Goal: Task Accomplishment & Management: Manage account settings

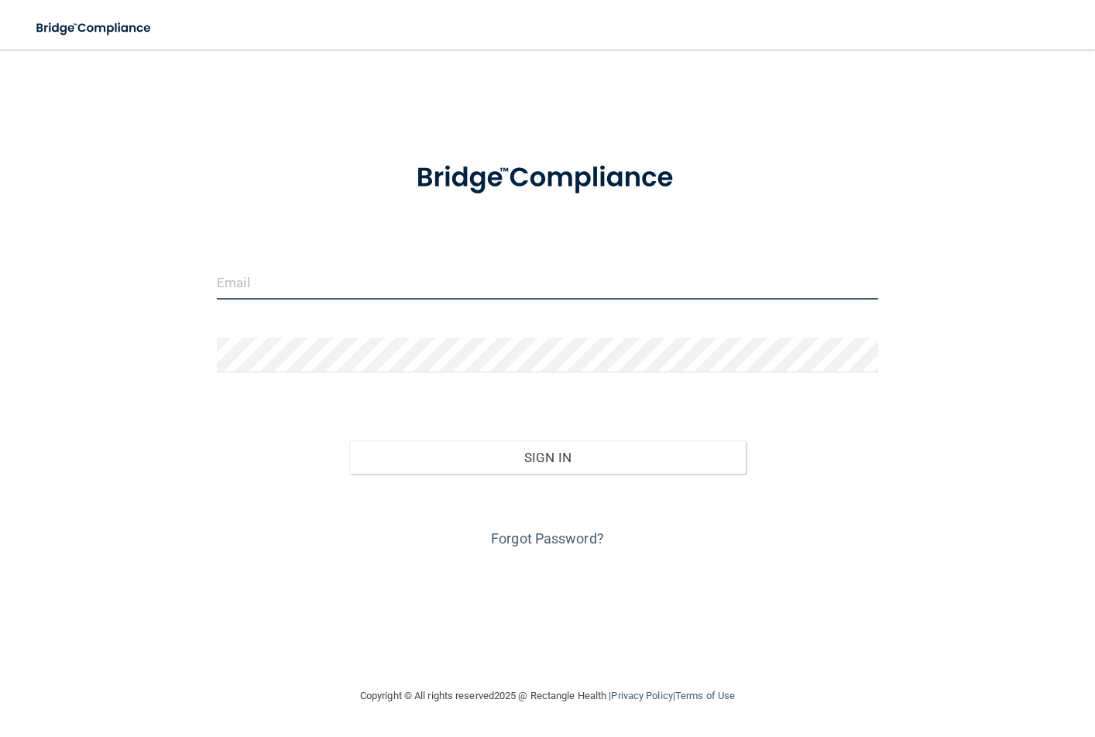
click at [285, 279] on input "email" at bounding box center [547, 282] width 661 height 35
type input "[EMAIL_ADDRESS][DOMAIN_NAME]"
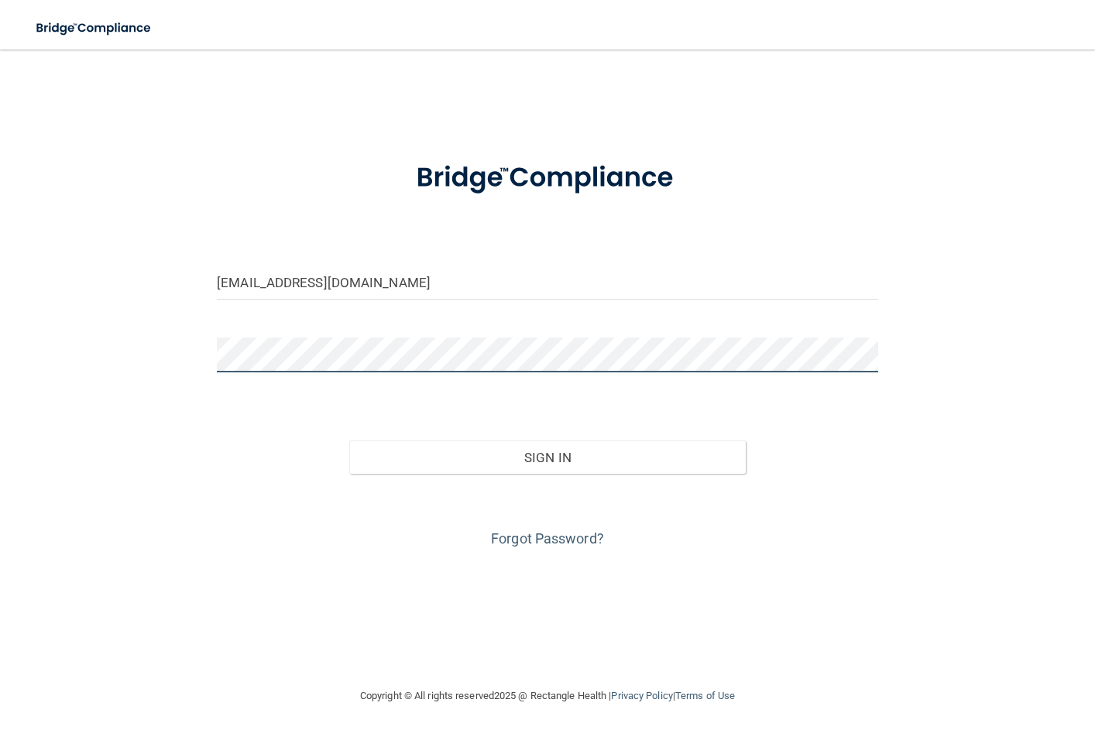
click at [349, 440] on button "Sign In" at bounding box center [547, 457] width 396 height 34
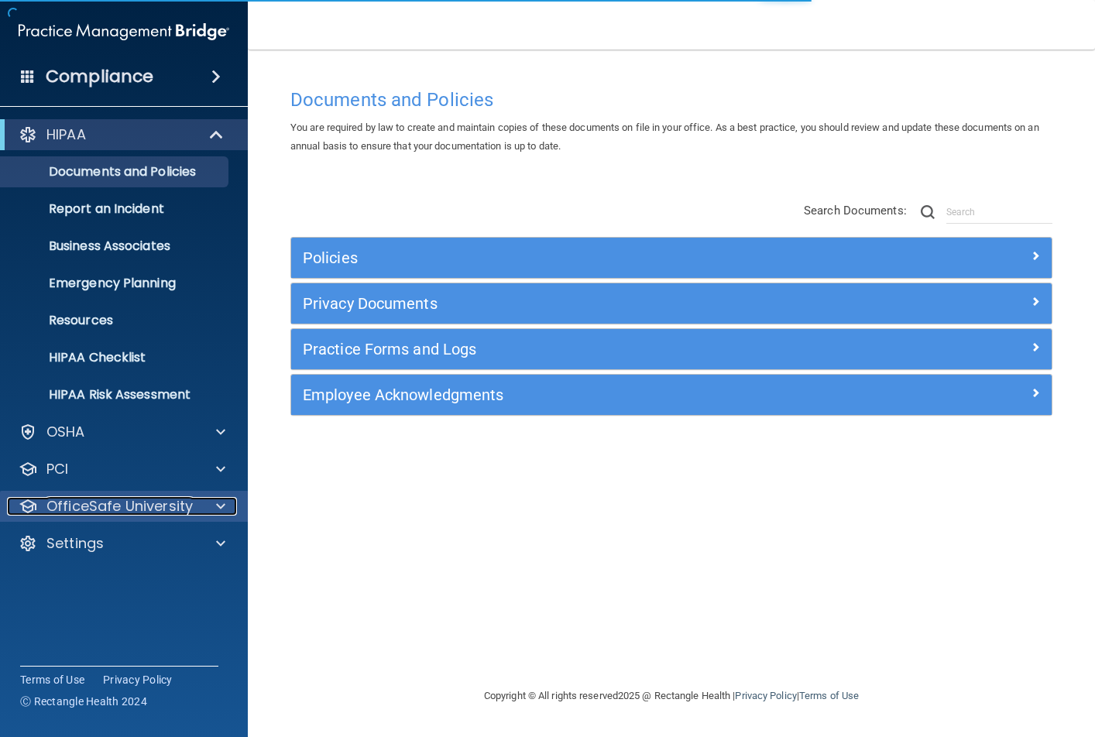
click at [91, 509] on p "OfficeSafe University" at bounding box center [119, 506] width 146 height 19
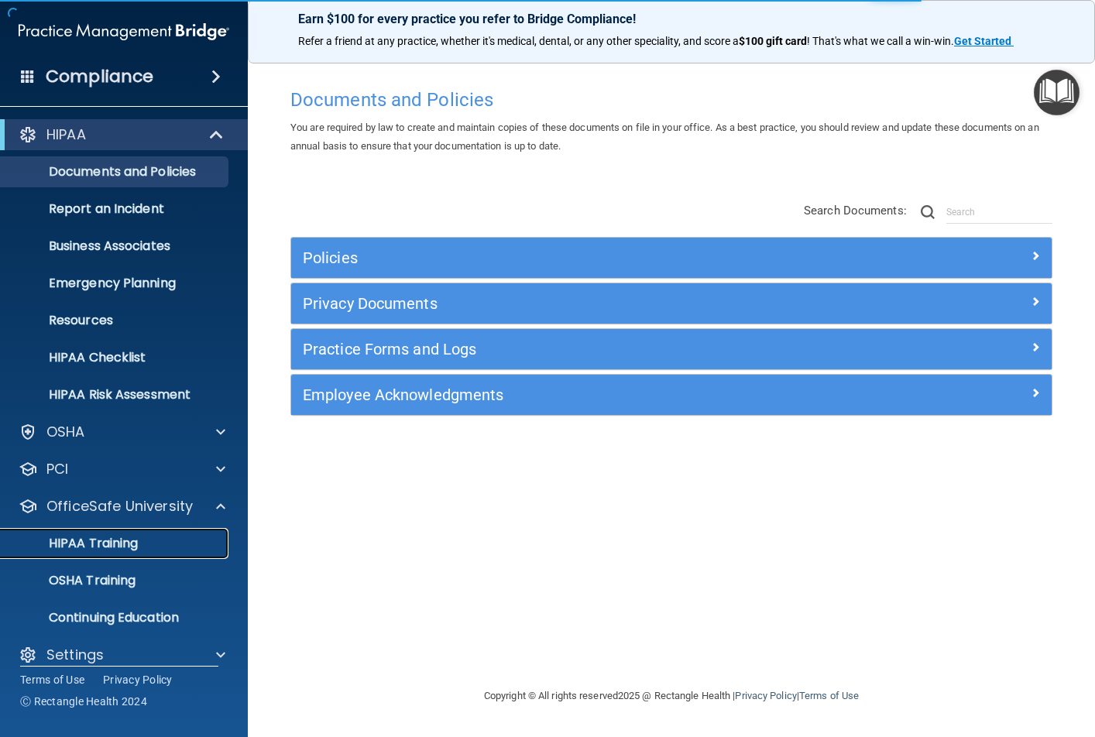
click at [98, 547] on p "HIPAA Training" at bounding box center [74, 543] width 128 height 15
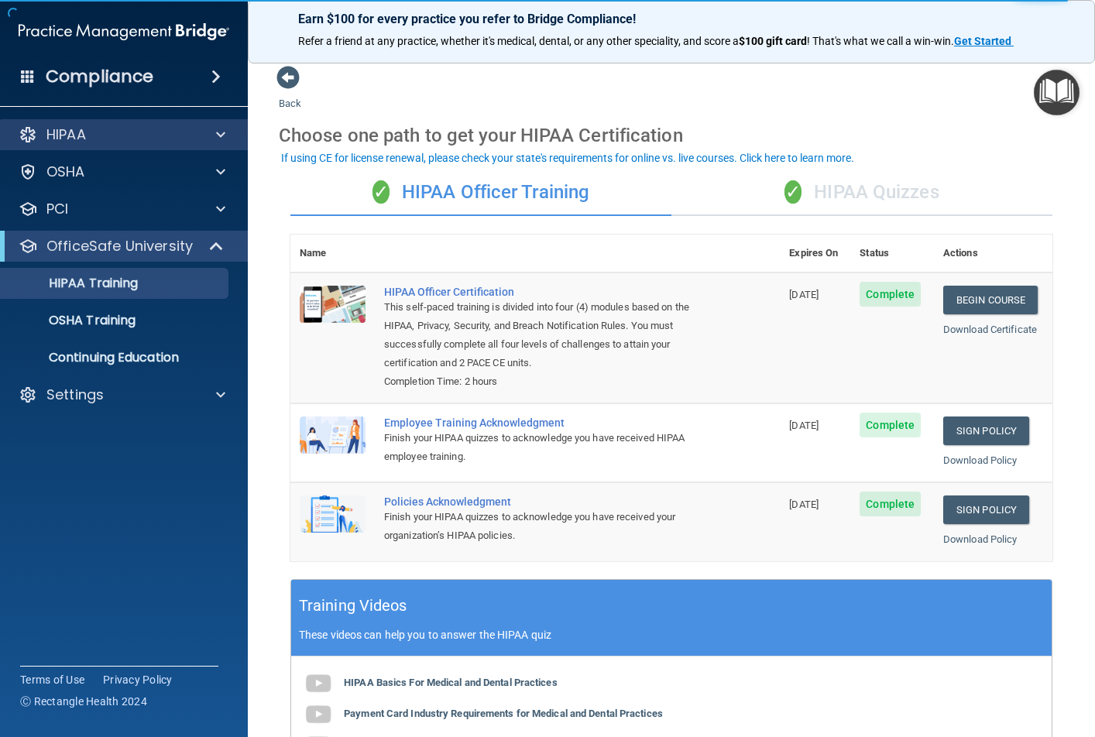
click at [124, 145] on div "HIPAA" at bounding box center [124, 134] width 248 height 31
click at [221, 135] on span at bounding box center [220, 134] width 9 height 19
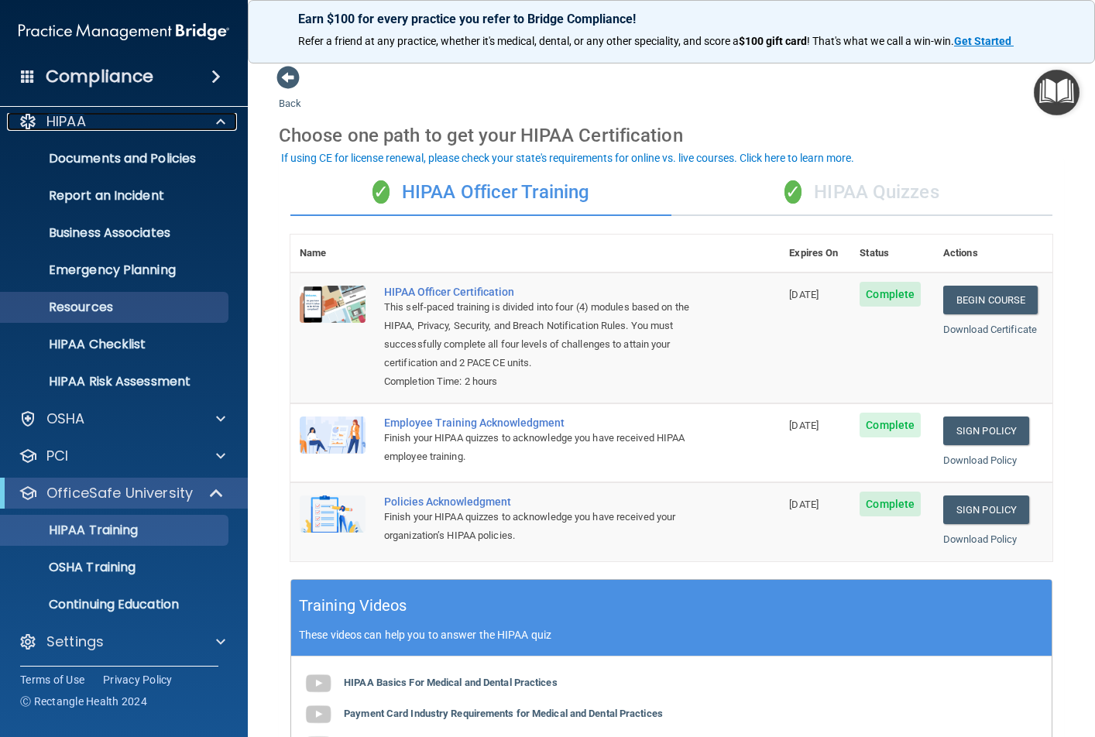
scroll to position [17, 0]
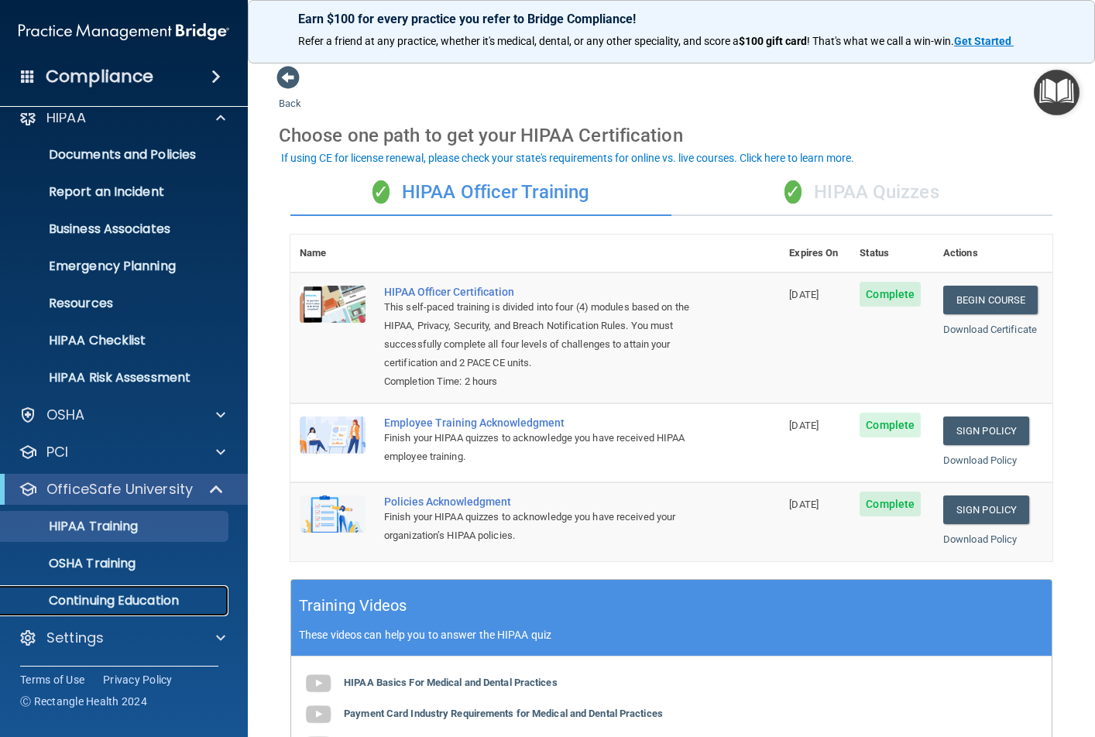
click at [165, 596] on p "Continuing Education" at bounding box center [115, 600] width 211 height 15
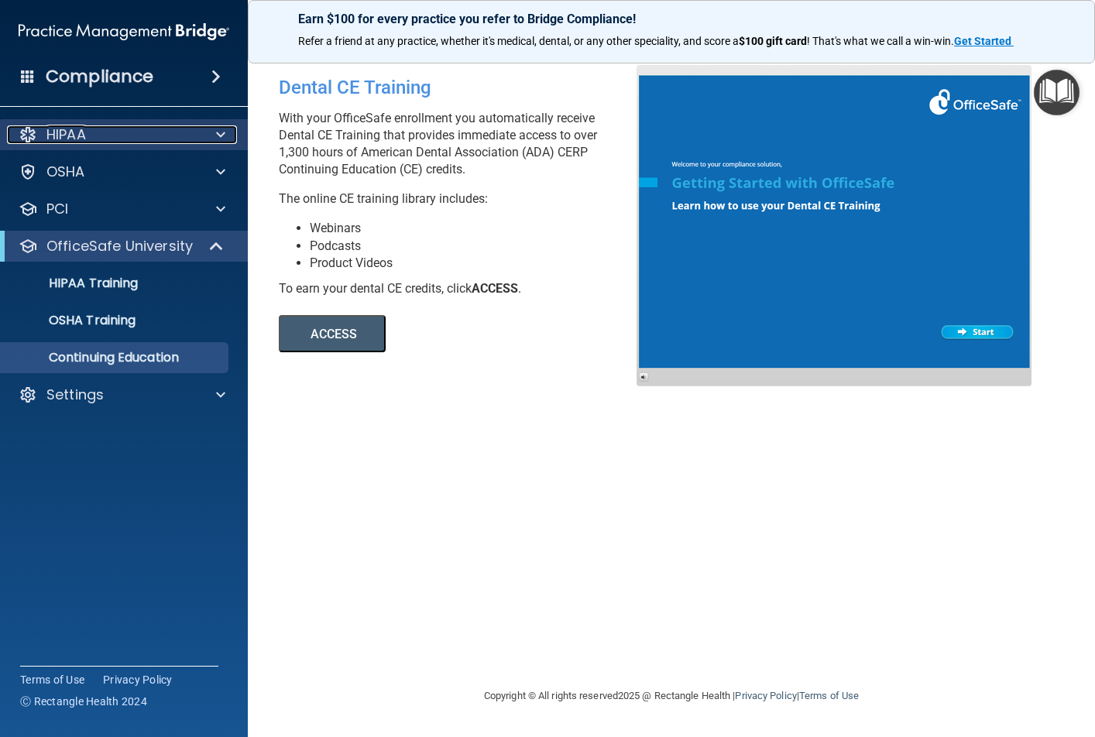
click at [207, 128] on div at bounding box center [218, 134] width 39 height 19
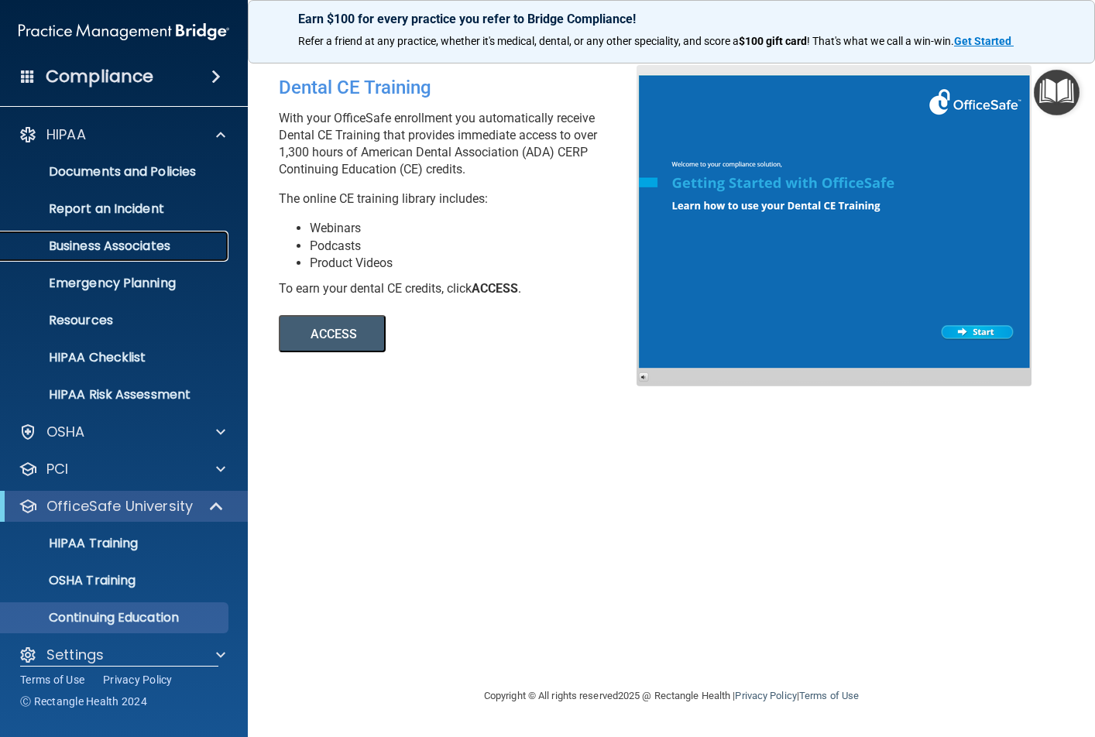
click at [133, 249] on p "Business Associates" at bounding box center [115, 245] width 211 height 15
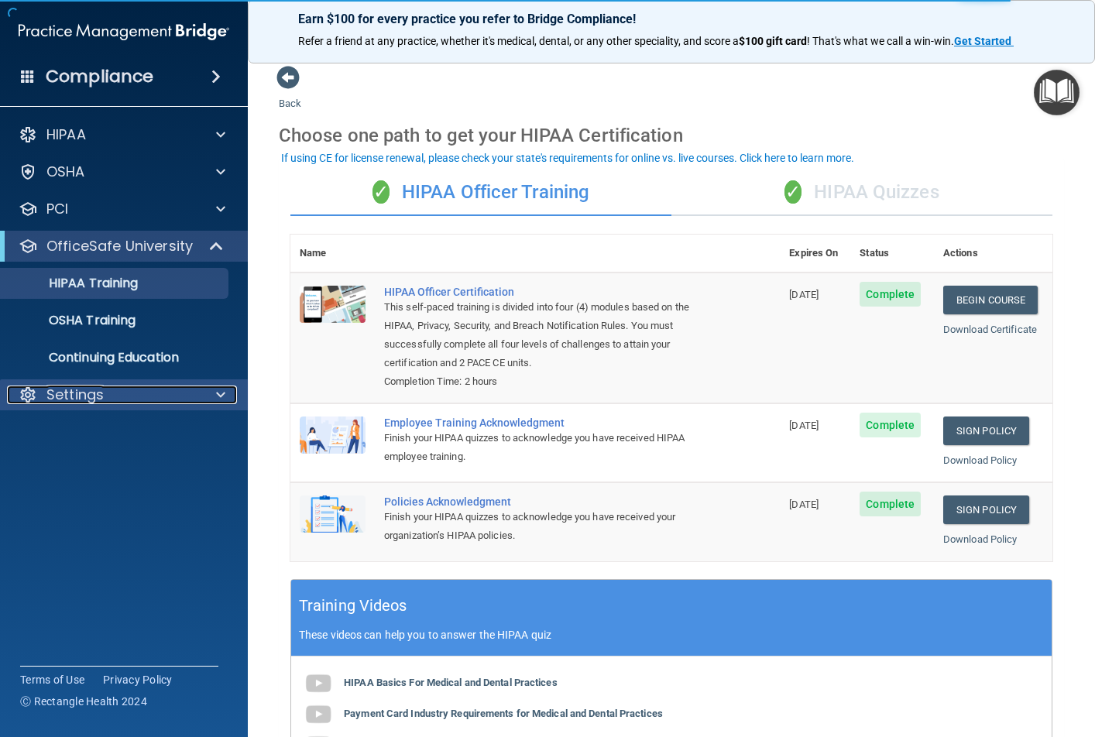
click at [70, 389] on p "Settings" at bounding box center [74, 394] width 57 height 19
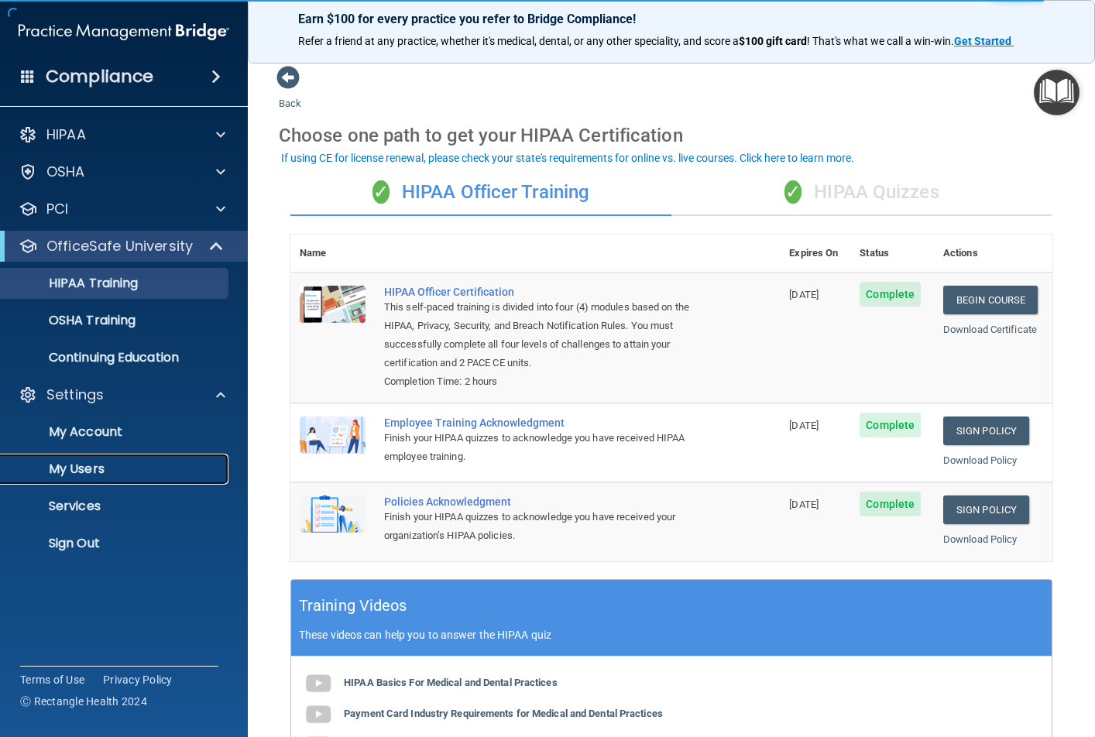
click at [93, 458] on link "My Users" at bounding box center [107, 469] width 244 height 31
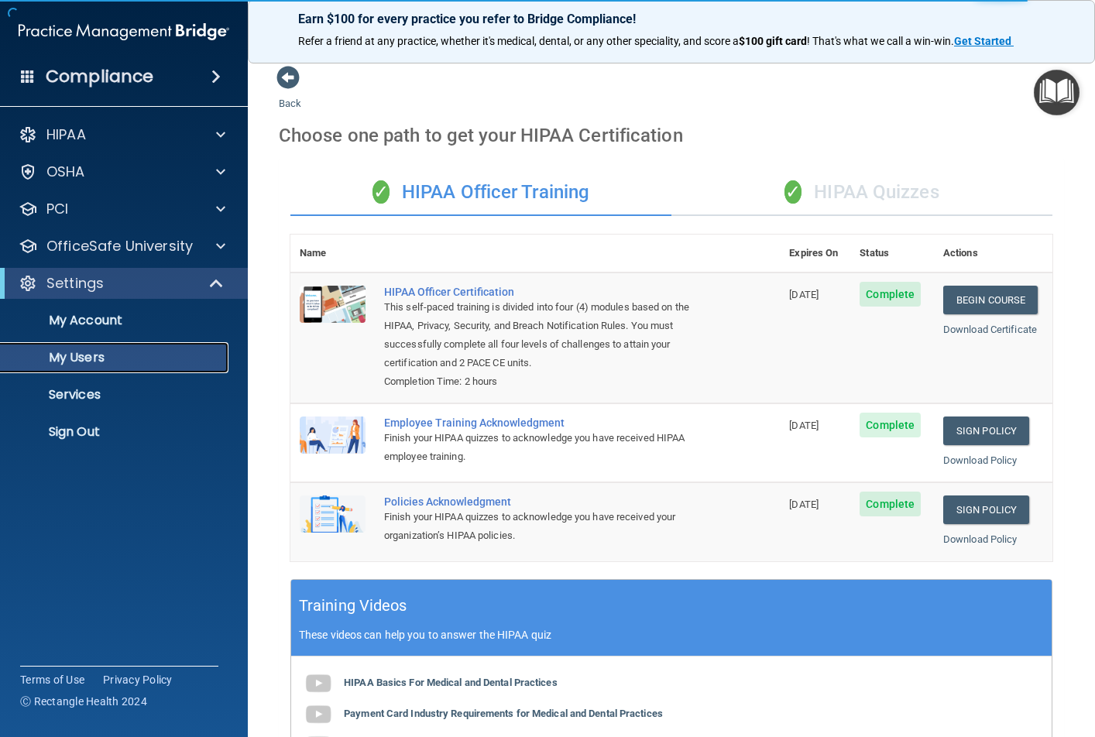
select select "20"
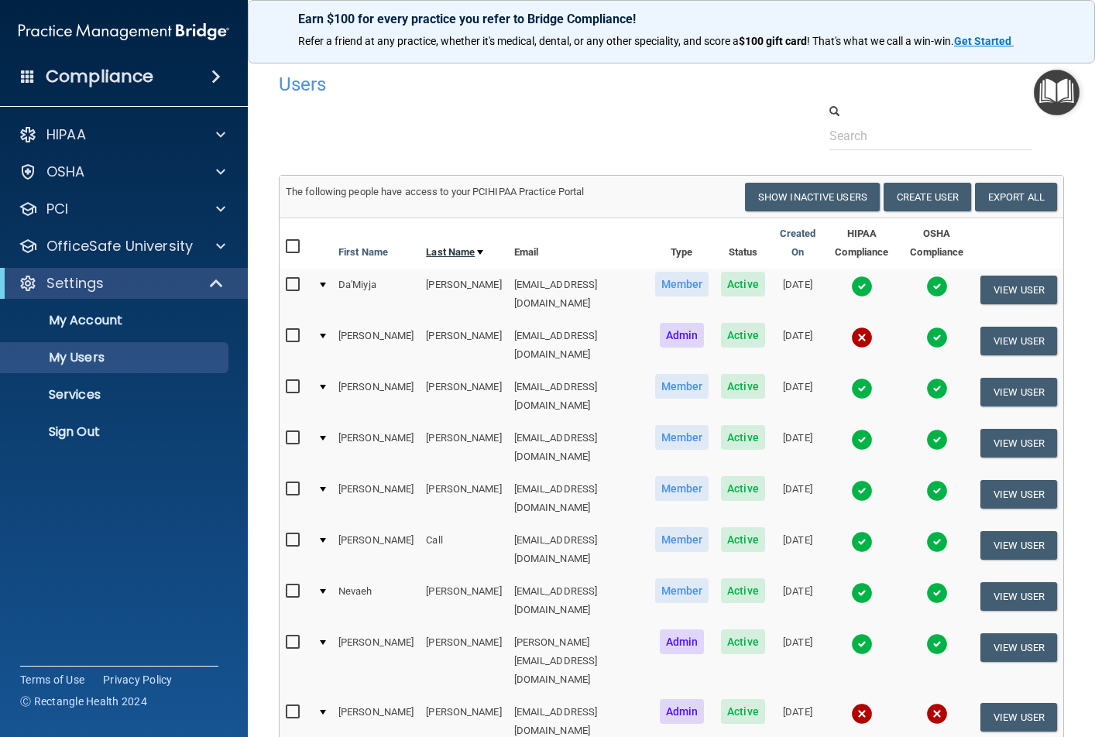
click at [477, 250] on div at bounding box center [480, 252] width 6 height 5
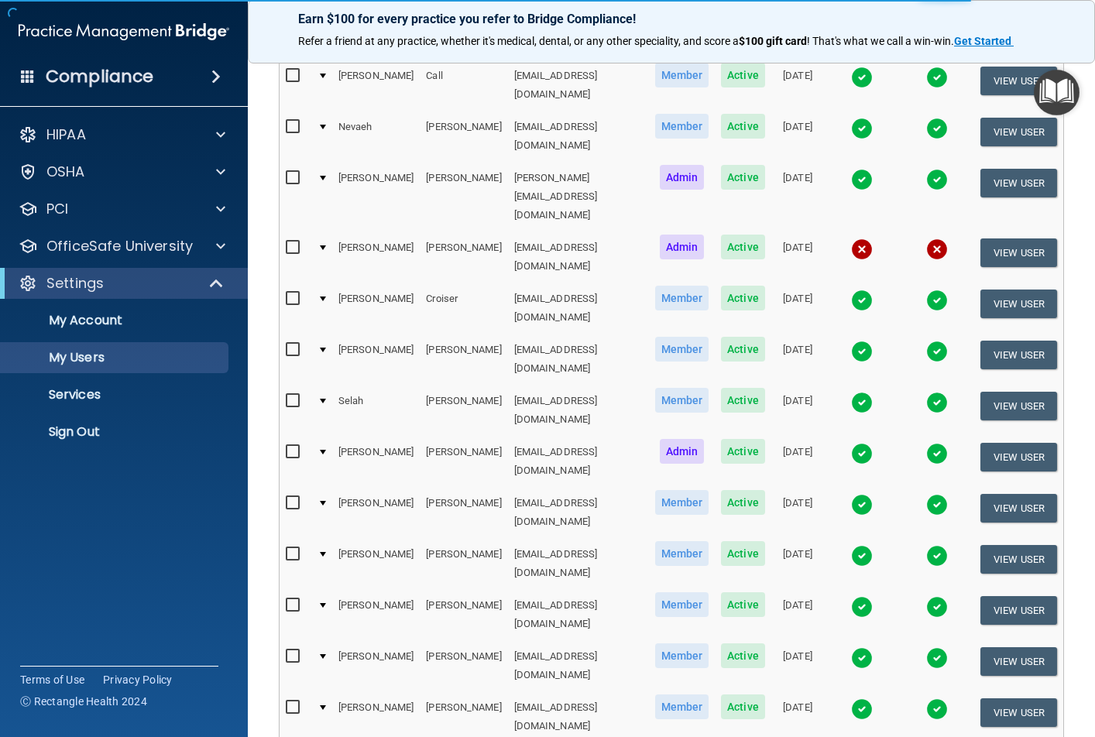
select select "20"
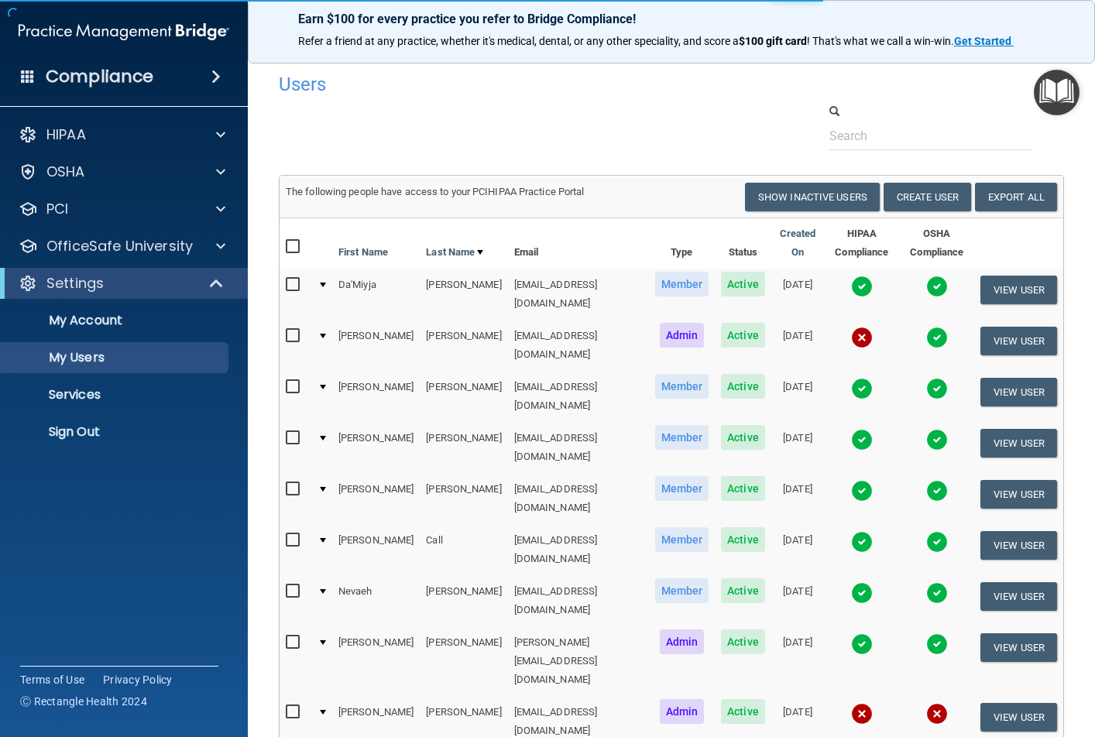
select select "20"
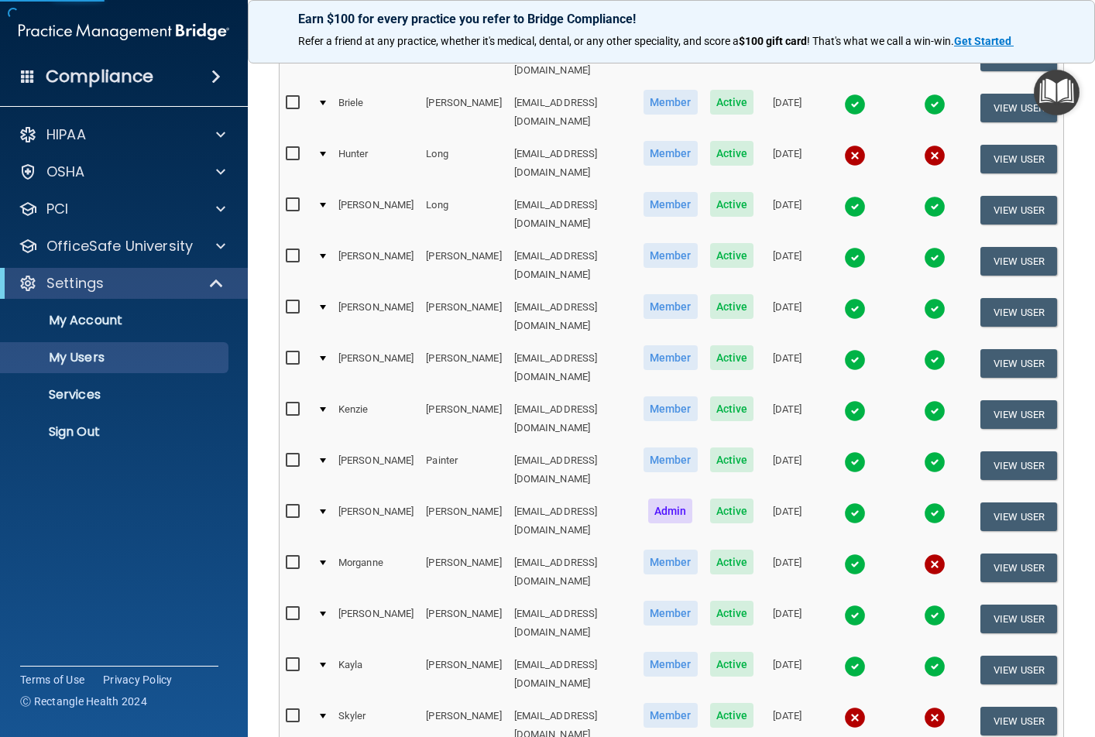
scroll to position [464, 0]
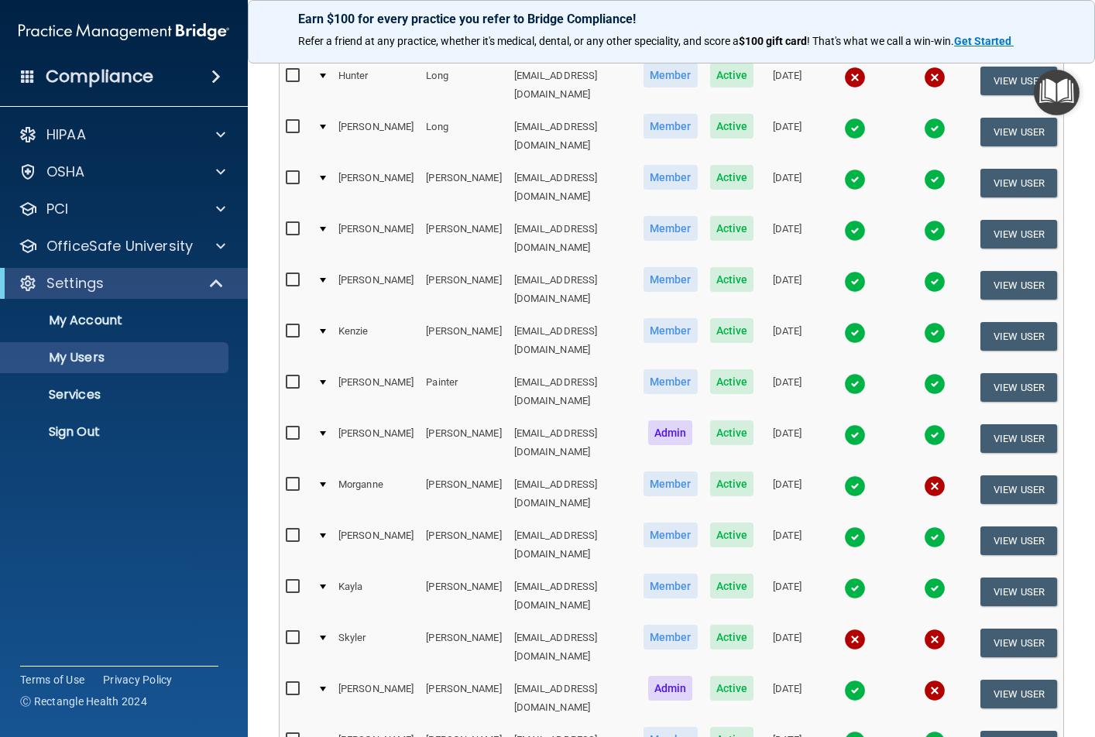
click at [848, 526] on img at bounding box center [855, 537] width 22 height 22
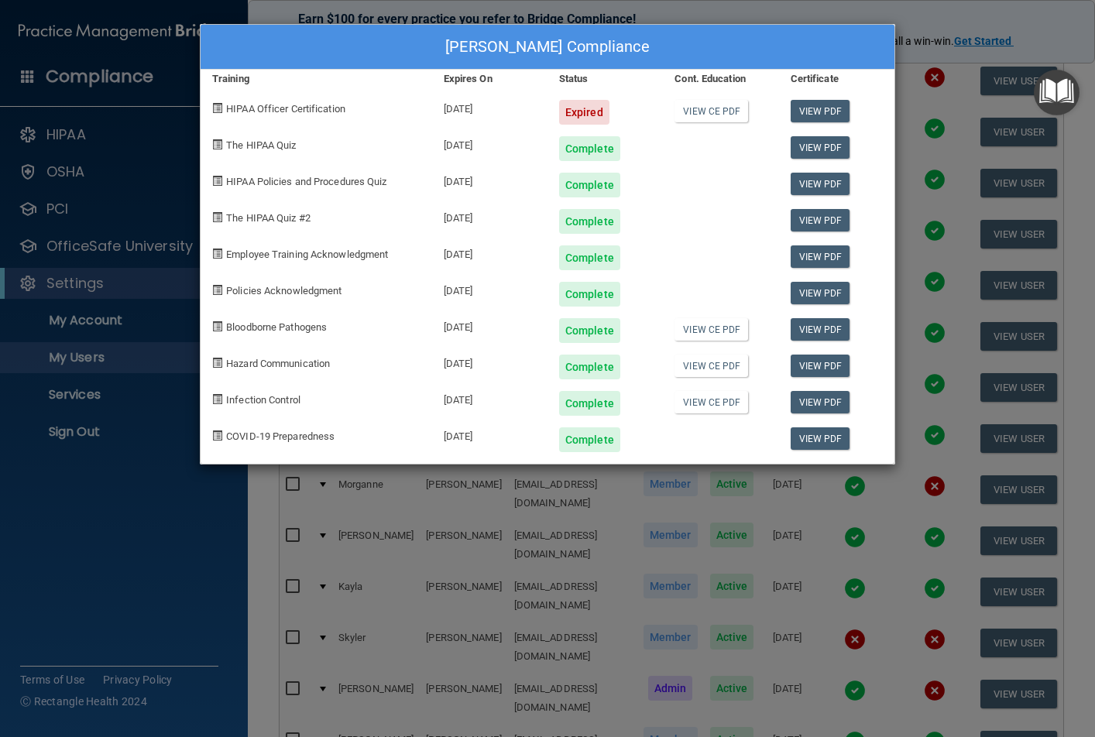
click at [827, 50] on div "[PERSON_NAME] Compliance" at bounding box center [547, 47] width 694 height 45
click at [240, 36] on div "[PERSON_NAME] Compliance" at bounding box center [547, 47] width 694 height 45
click at [851, 35] on div "[PERSON_NAME] Compliance" at bounding box center [547, 47] width 694 height 45
click at [185, 488] on div "[PERSON_NAME] Compliance Training Expires On Status Cont. Education Certificate…" at bounding box center [547, 368] width 1095 height 737
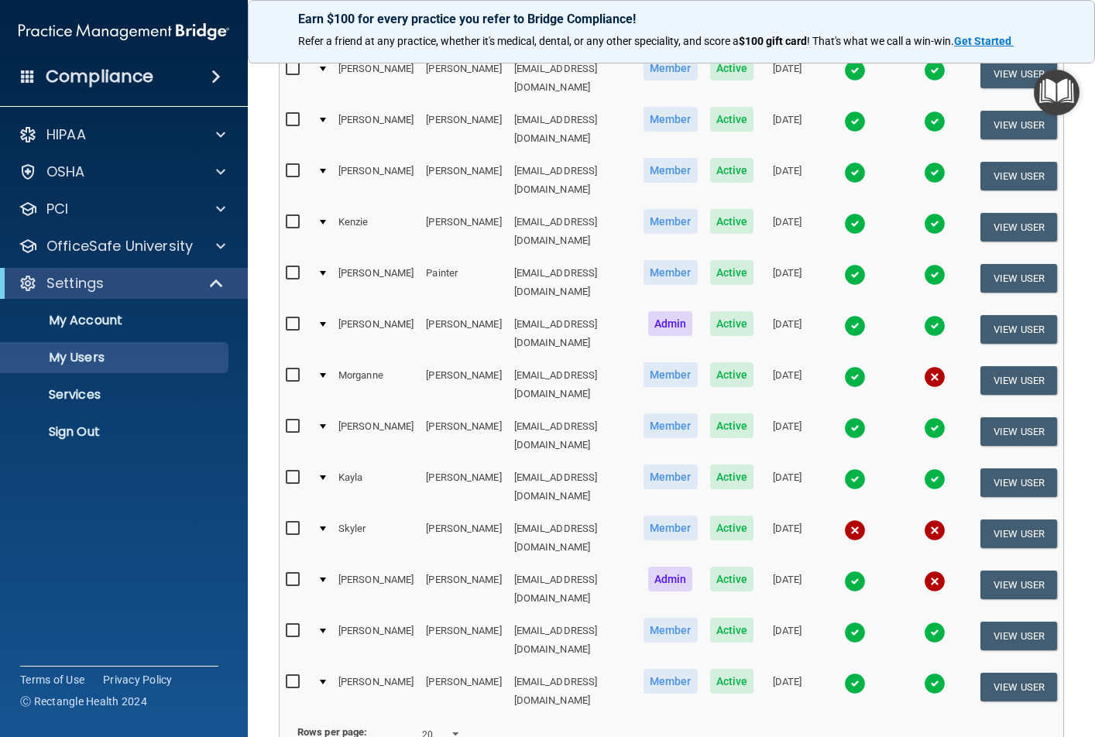
scroll to position [576, 0]
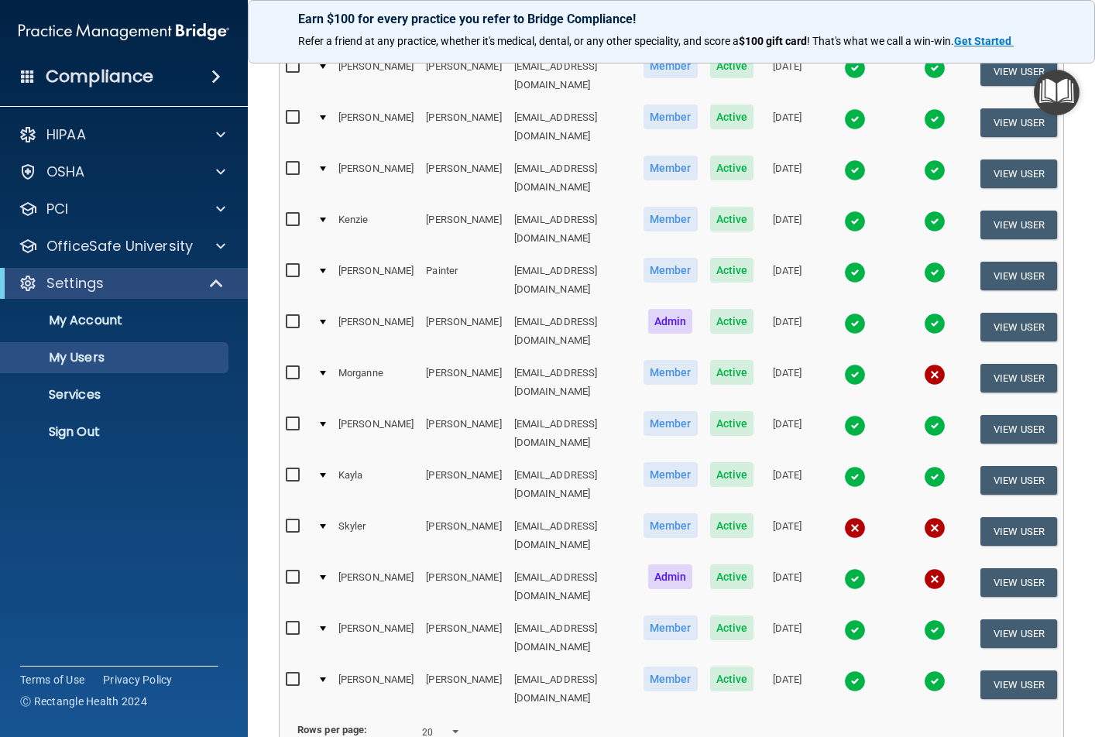
select select "20"
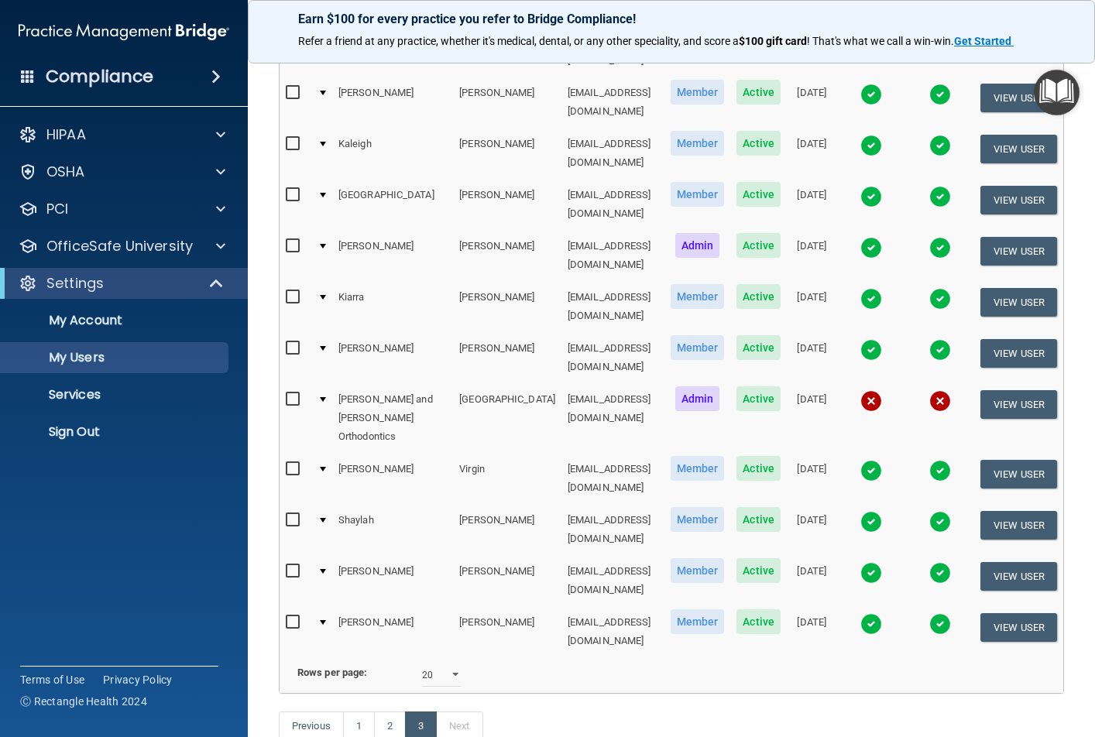
scroll to position [305, 0]
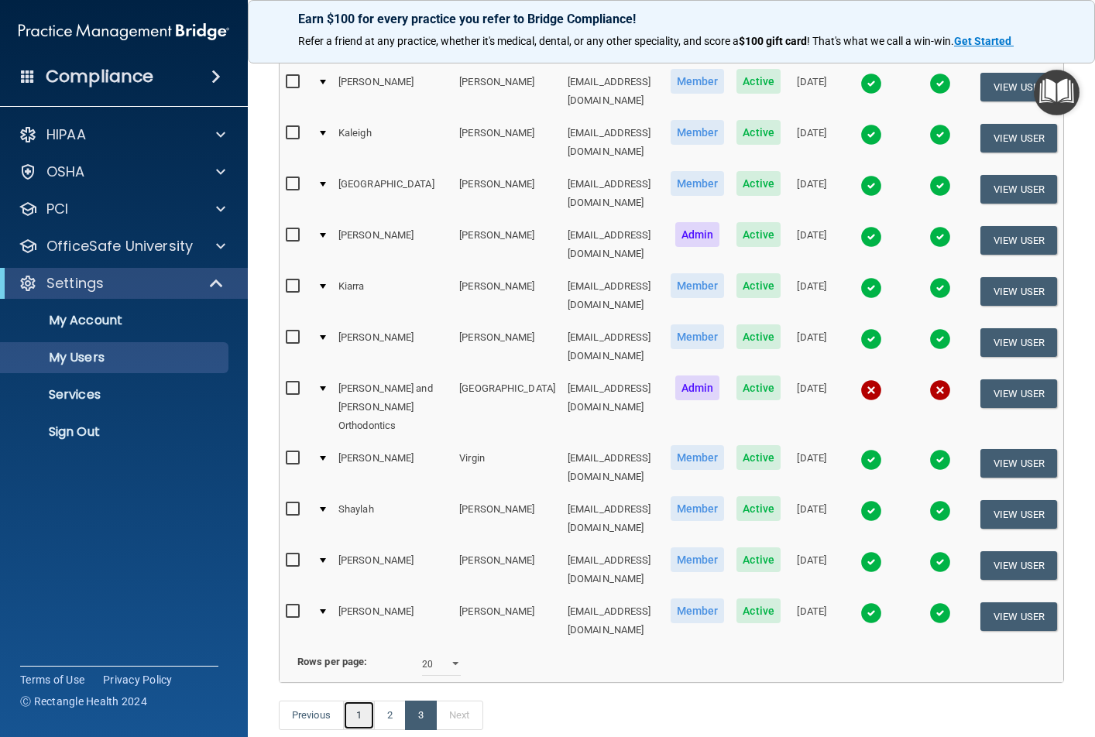
click at [361, 701] on link "1" at bounding box center [359, 715] width 32 height 29
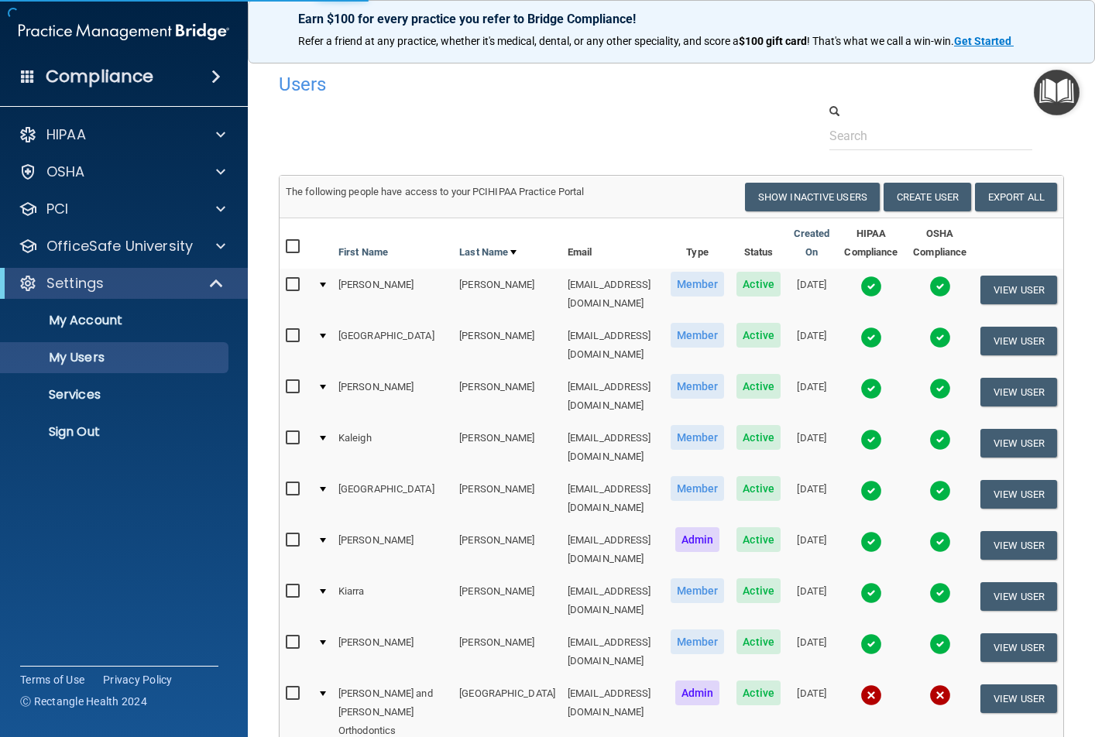
select select "20"
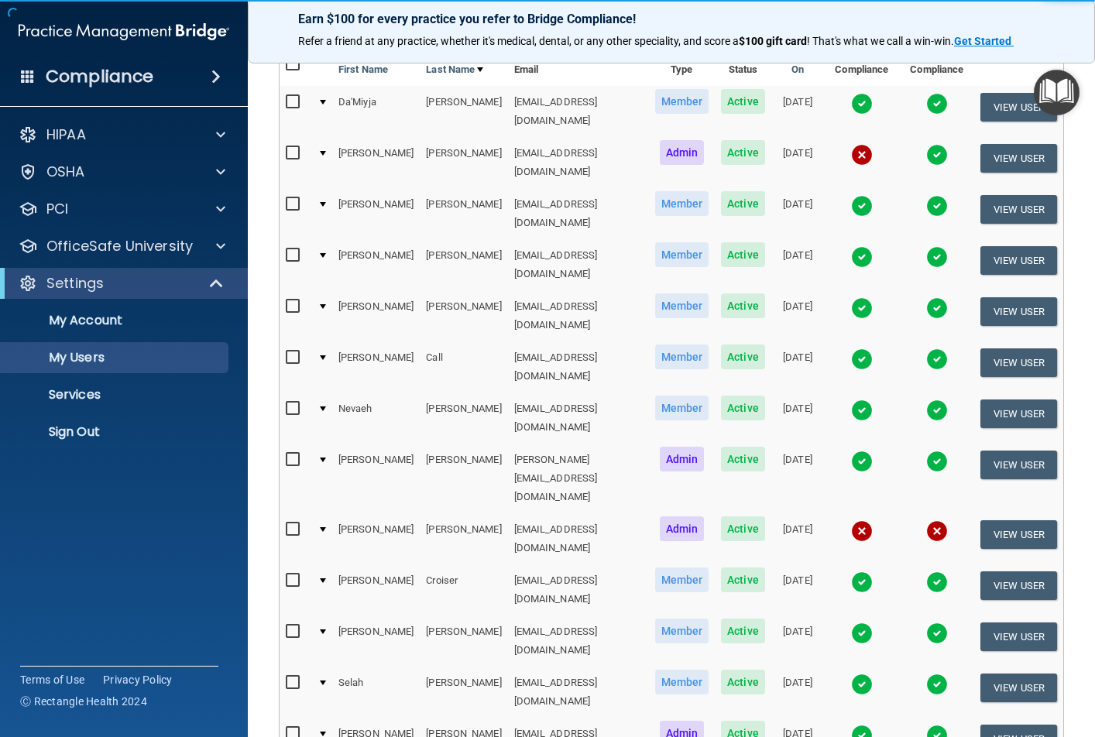
scroll to position [155, 0]
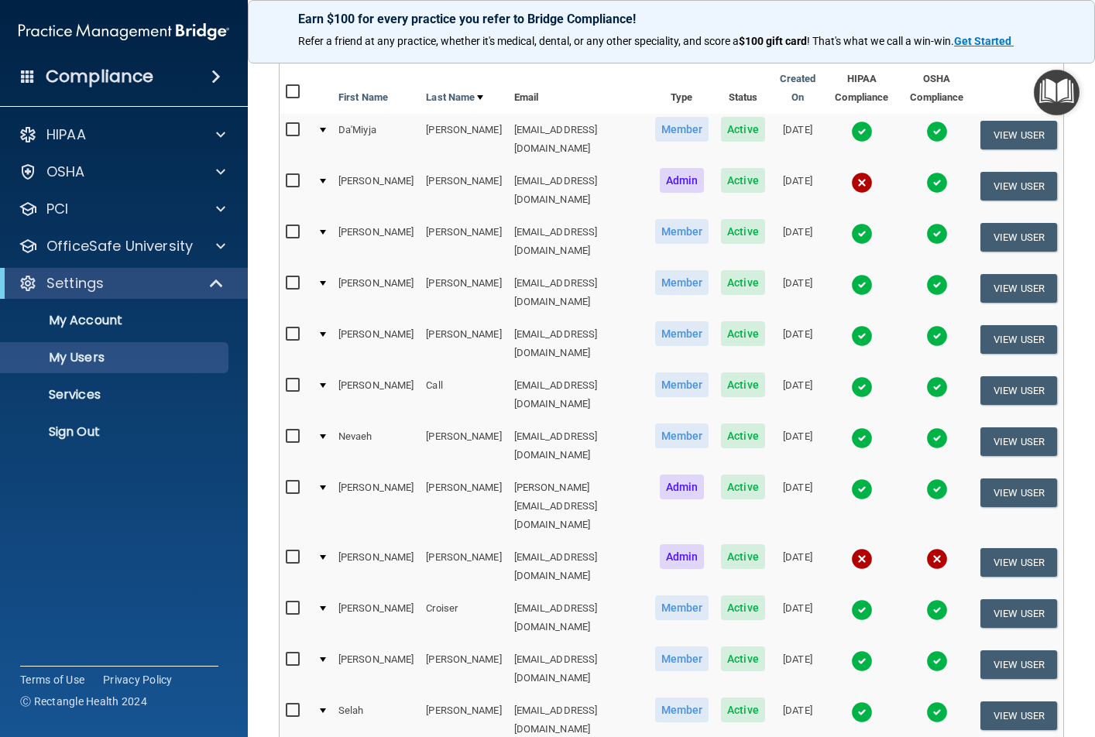
click at [851, 176] on img at bounding box center [862, 183] width 22 height 22
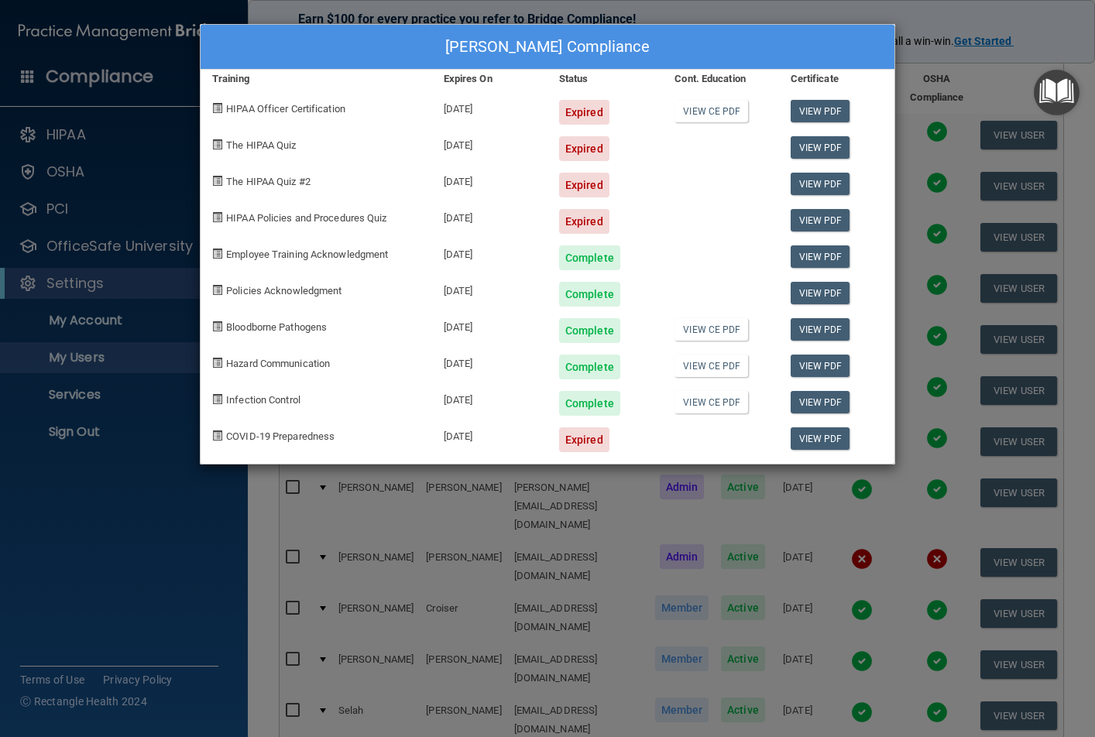
click at [809, 12] on div "[PERSON_NAME] Compliance Training Expires On Status Cont. Education Certificate…" at bounding box center [547, 368] width 1095 height 737
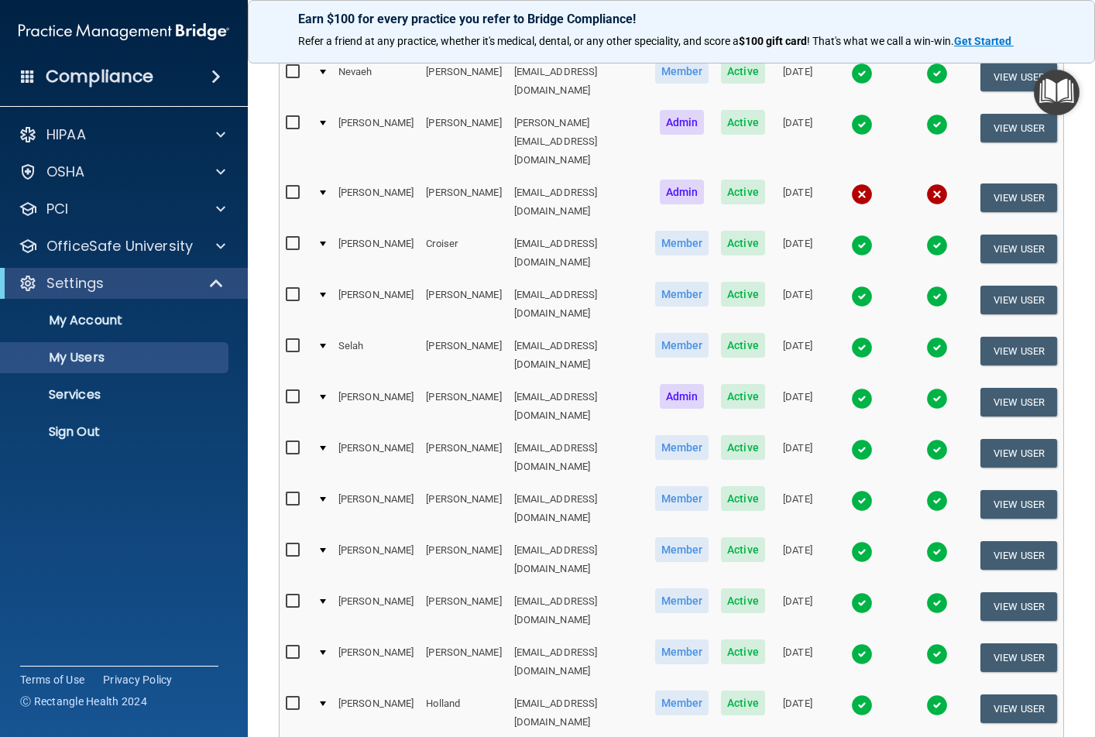
scroll to position [576, 0]
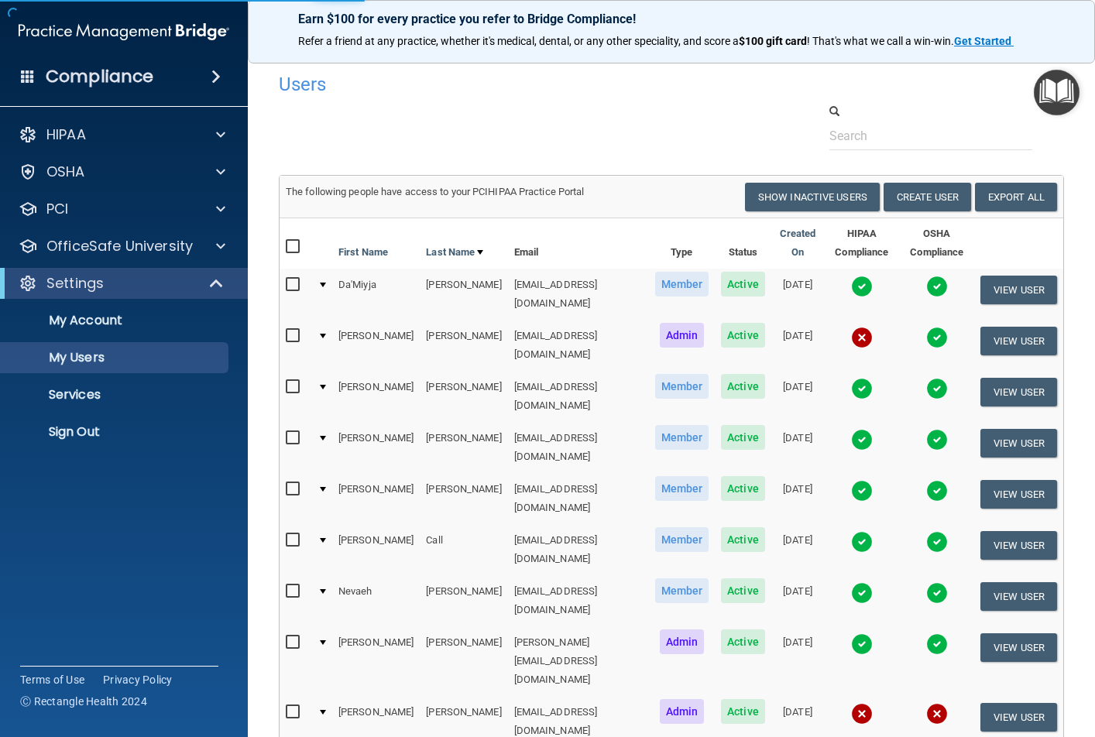
select select "20"
